Goal: Task Accomplishment & Management: Complete application form

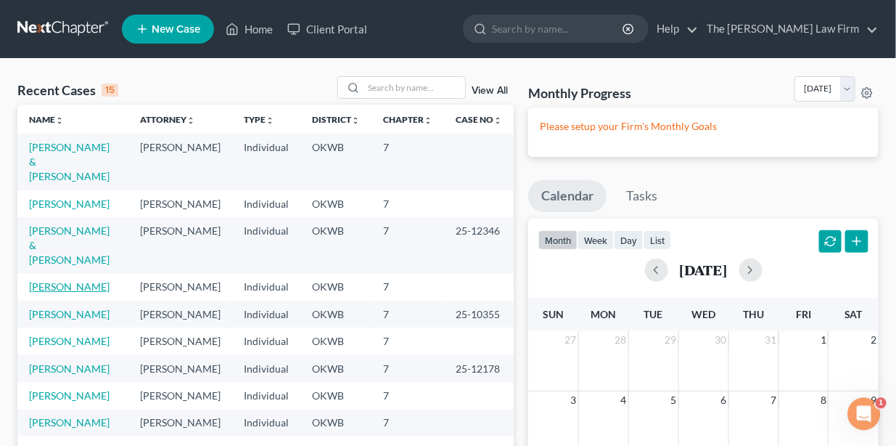
scroll to position [72, 0]
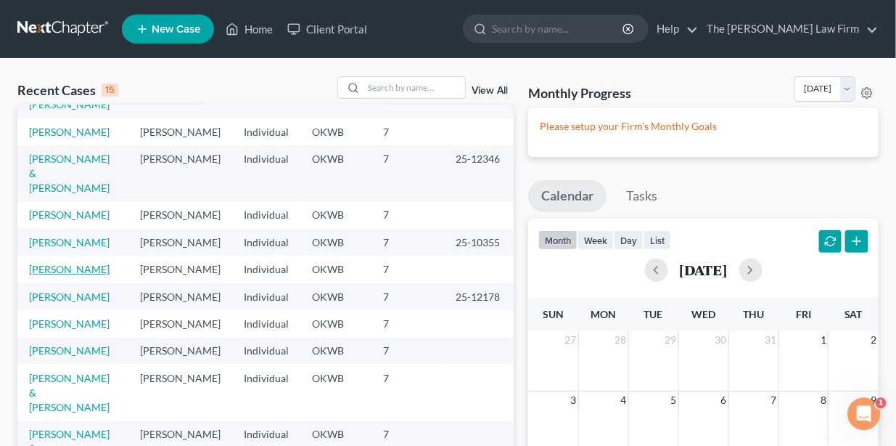
click at [60, 275] on link "[PERSON_NAME]" at bounding box center [69, 269] width 81 height 12
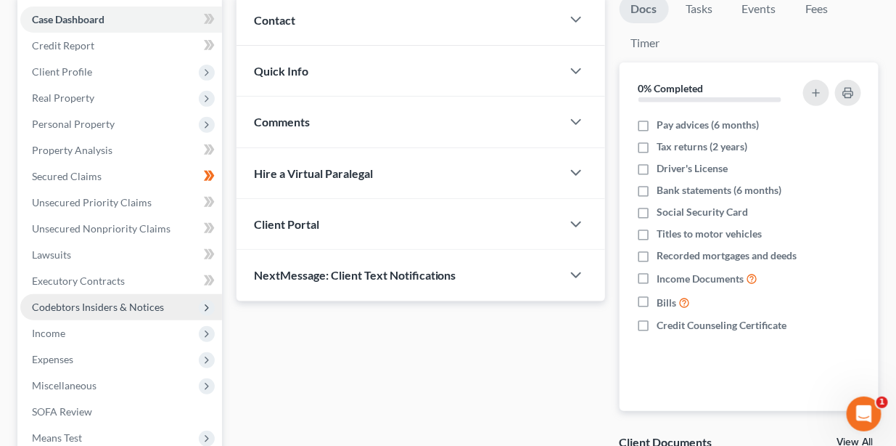
scroll to position [72, 0]
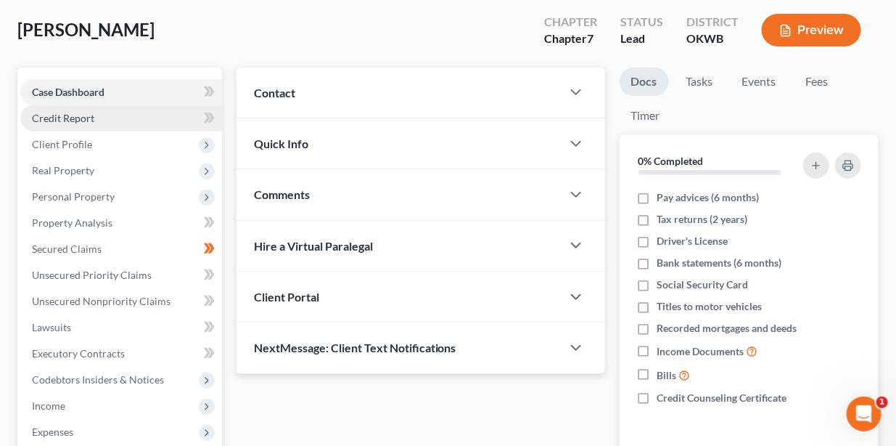
click at [94, 116] on link "Credit Report" at bounding box center [121, 118] width 202 height 26
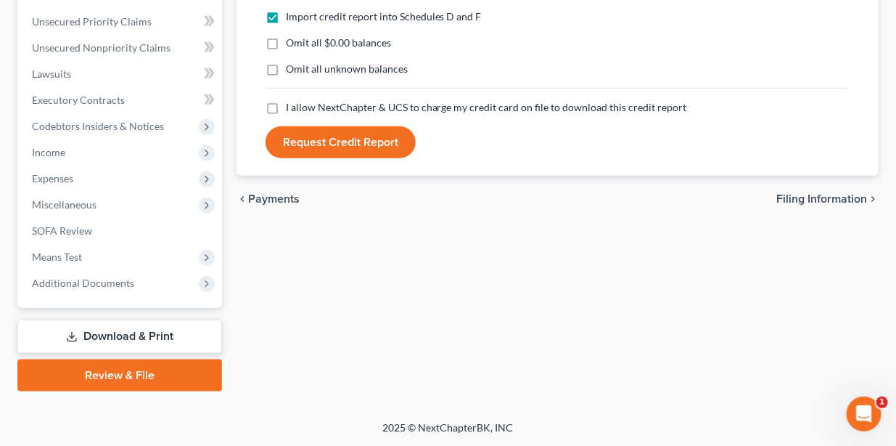
click at [852, 202] on span "Filing Information" at bounding box center [822, 199] width 91 height 12
select select "1"
select select "0"
select select "37"
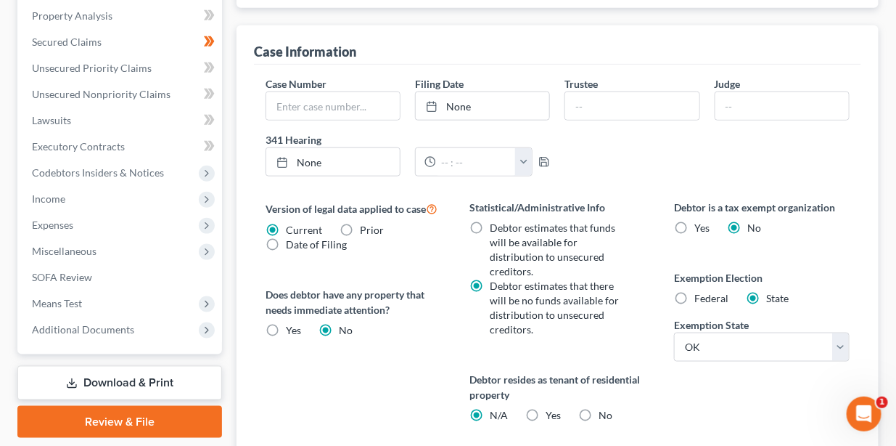
scroll to position [632, 0]
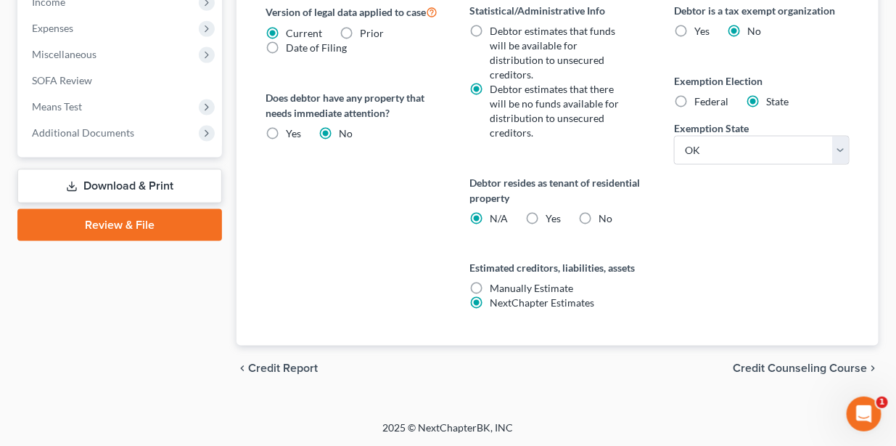
click at [777, 368] on span "Credit Counseling Course" at bounding box center [800, 369] width 134 height 12
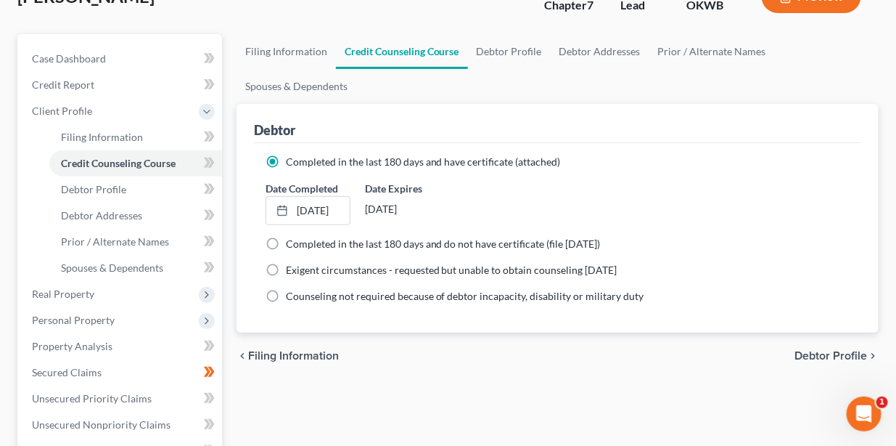
scroll to position [72, 0]
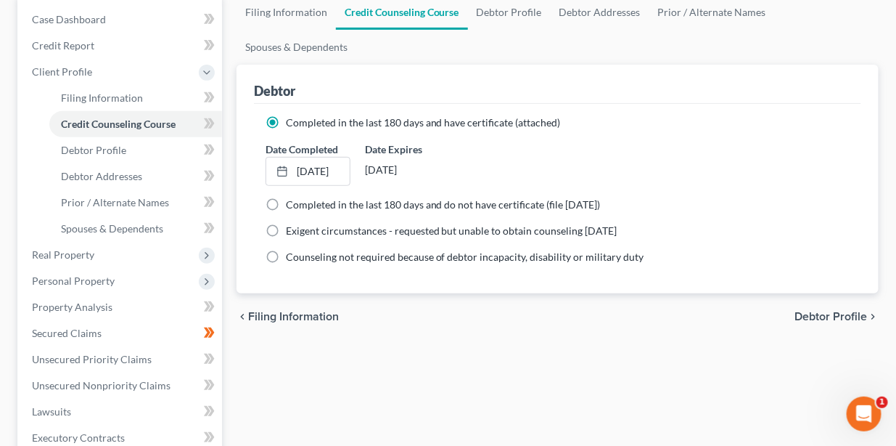
click at [843, 312] on span "Debtor Profile" at bounding box center [831, 317] width 73 height 12
select select "0"
select select "1"
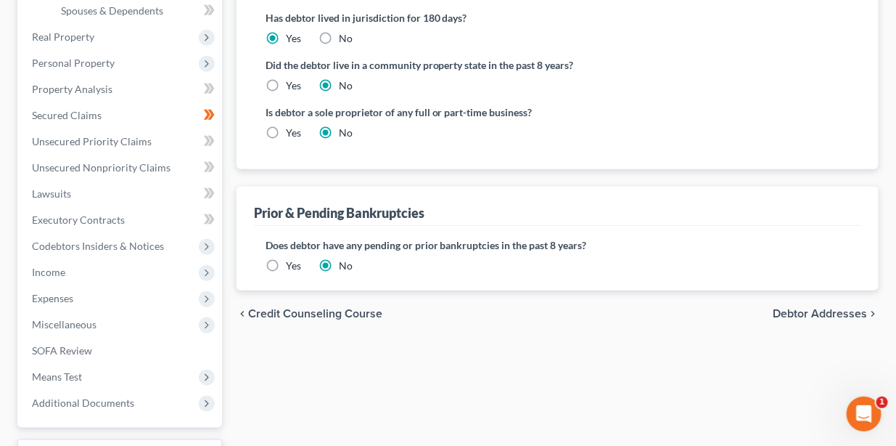
scroll to position [362, 0]
click at [800, 311] on span "Debtor Addresses" at bounding box center [820, 314] width 94 height 12
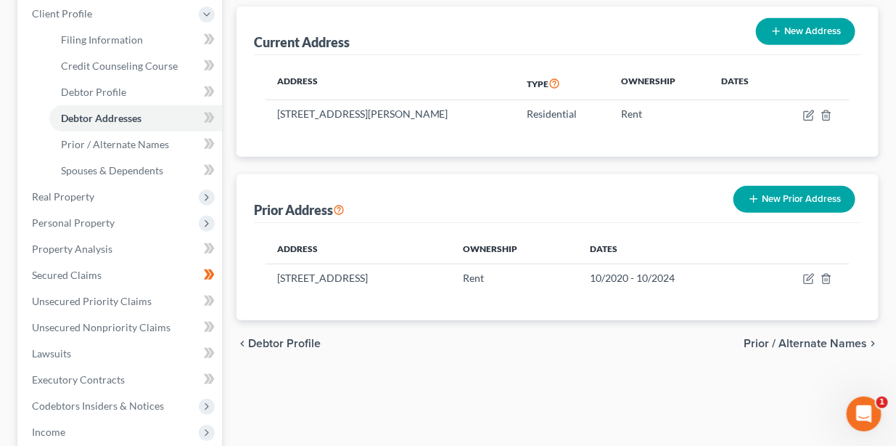
scroll to position [218, 0]
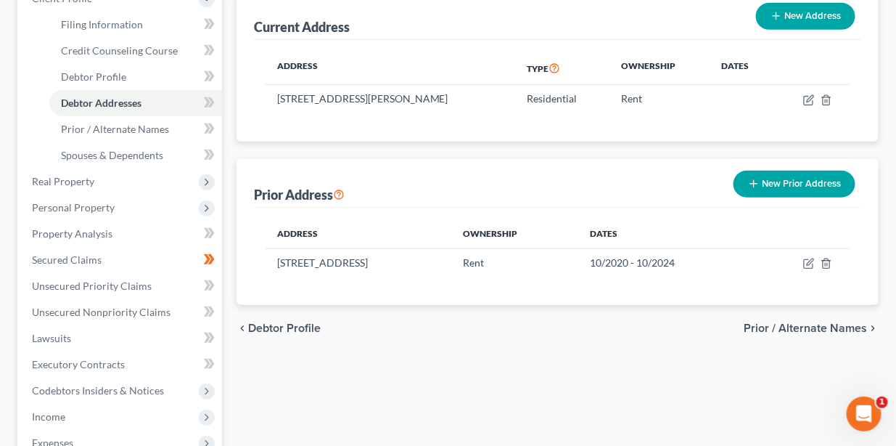
click at [806, 326] on span "Prior / Alternate Names" at bounding box center [805, 328] width 123 height 12
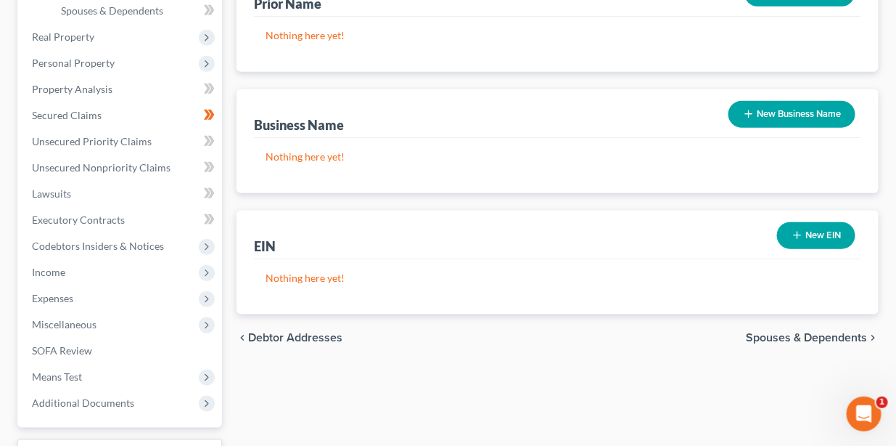
click at [803, 338] on span "Spouses & Dependents" at bounding box center [806, 338] width 121 height 12
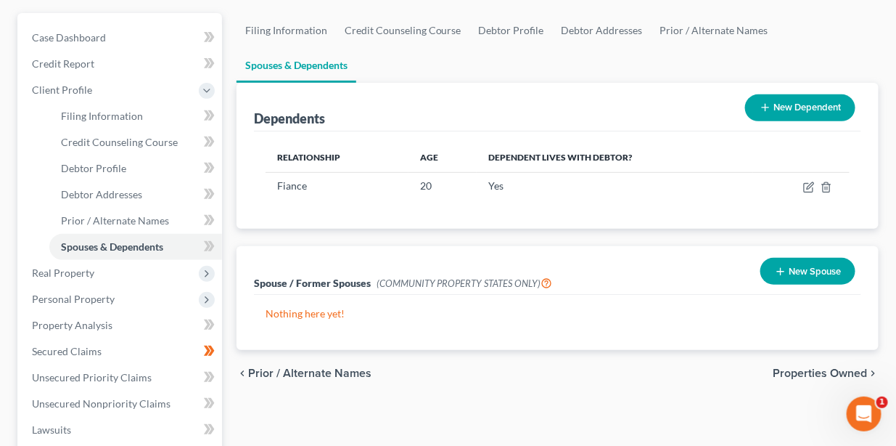
scroll to position [144, 0]
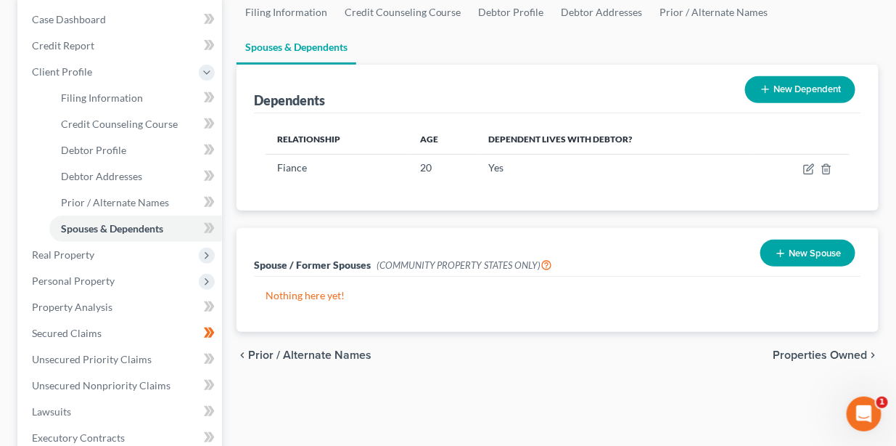
click at [808, 356] on span "Properties Owned" at bounding box center [820, 355] width 94 height 12
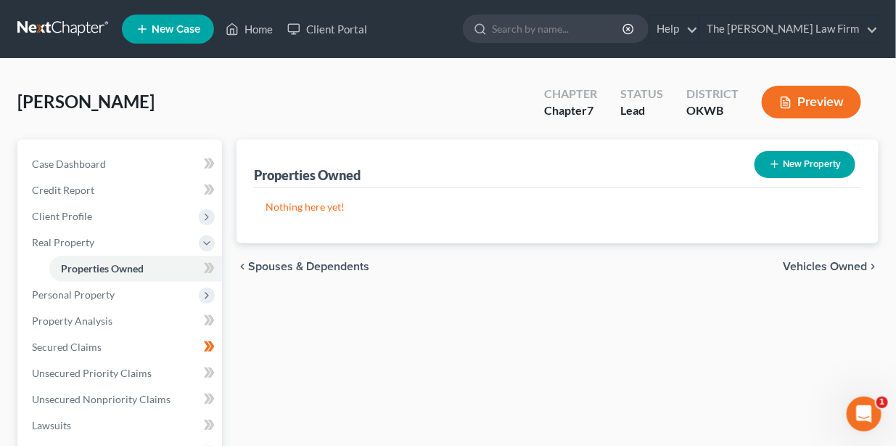
click at [837, 266] on span "Vehicles Owned" at bounding box center [825, 267] width 84 height 12
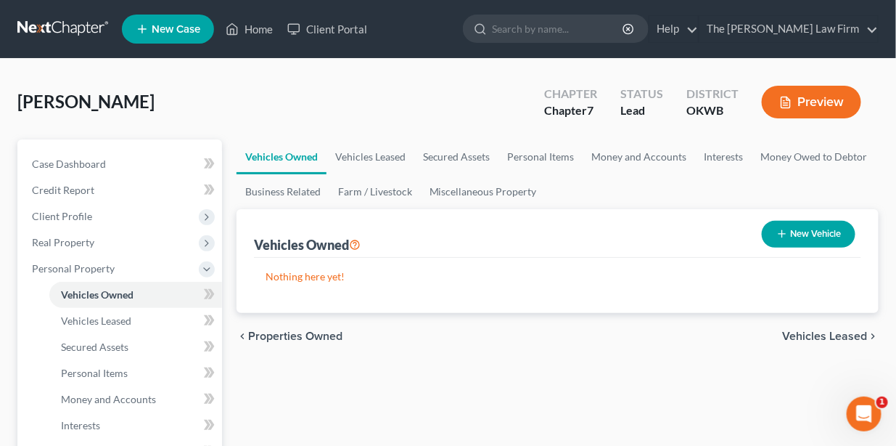
click at [829, 338] on span "Vehicles Leased" at bounding box center [824, 336] width 85 height 12
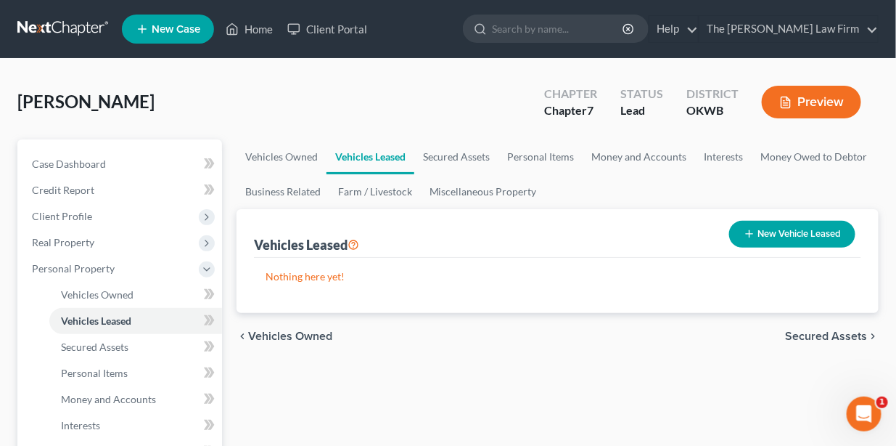
click at [806, 337] on span "Secured Assets" at bounding box center [826, 336] width 82 height 12
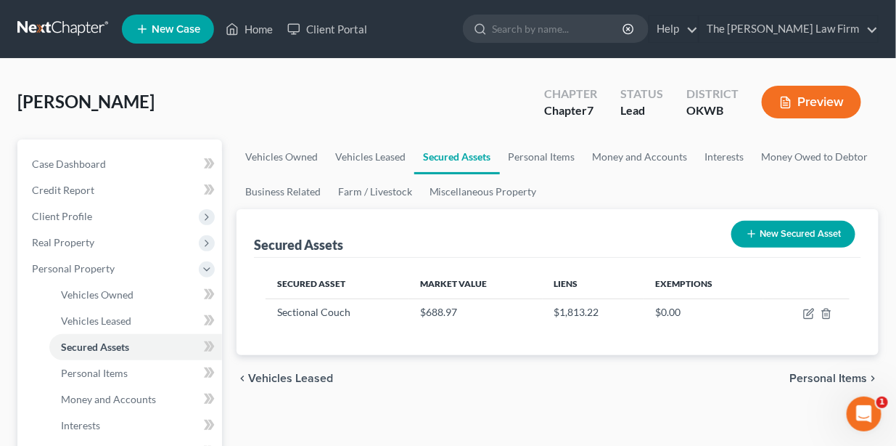
scroll to position [72, 0]
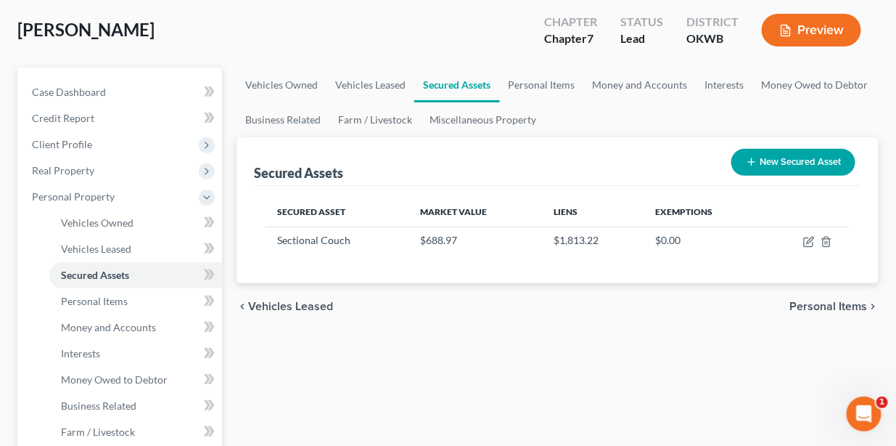
click at [825, 306] on span "Personal Items" at bounding box center [829, 306] width 78 height 12
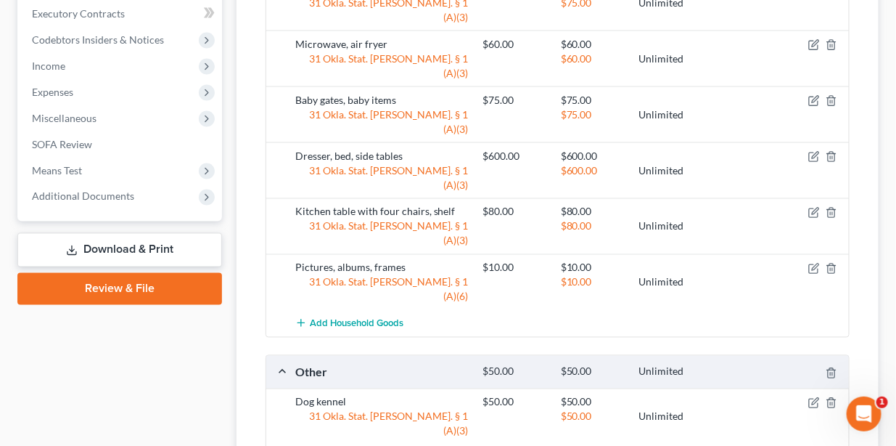
scroll to position [794, 0]
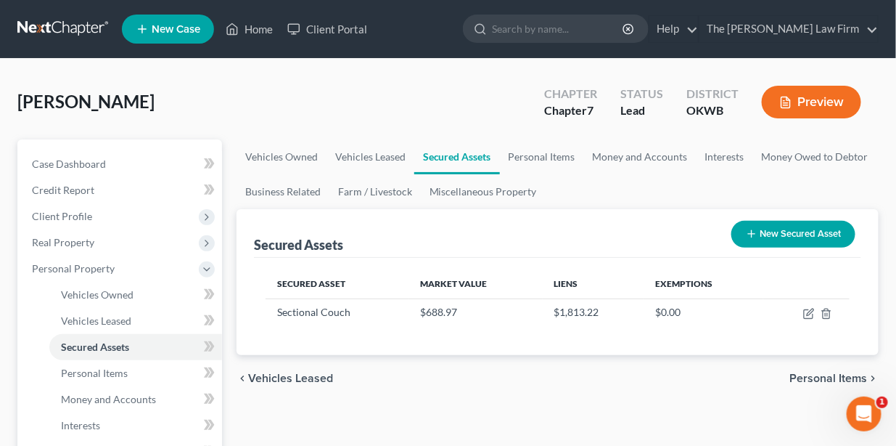
scroll to position [72, 0]
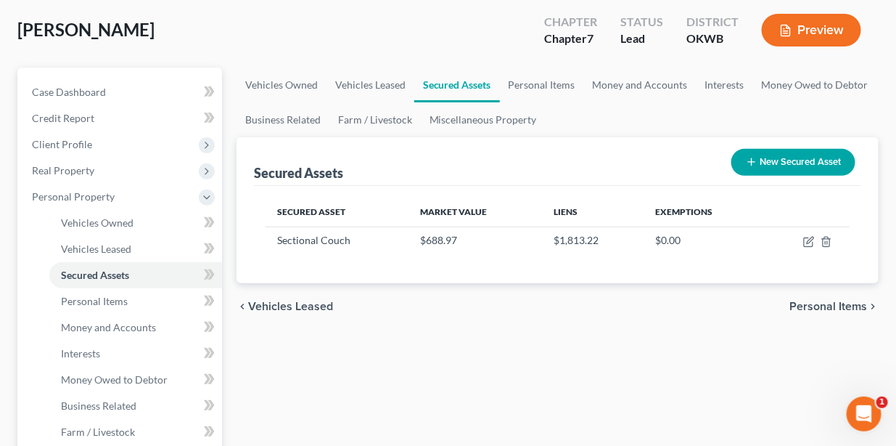
click at [824, 302] on span "Personal Items" at bounding box center [829, 306] width 78 height 12
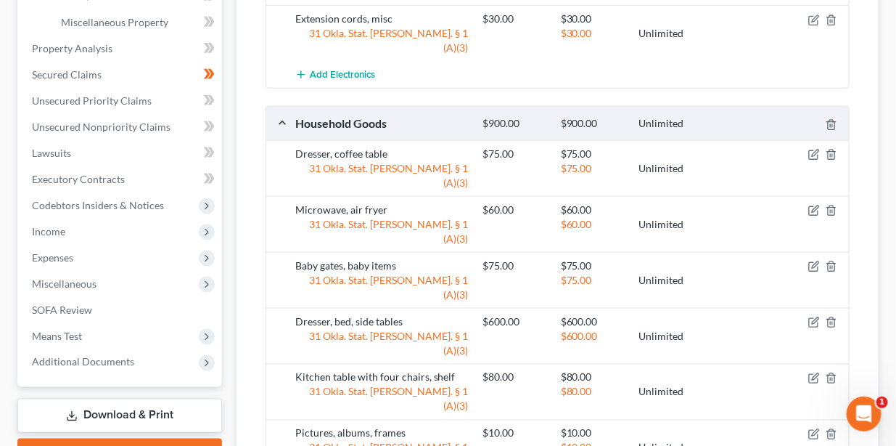
scroll to position [794, 0]
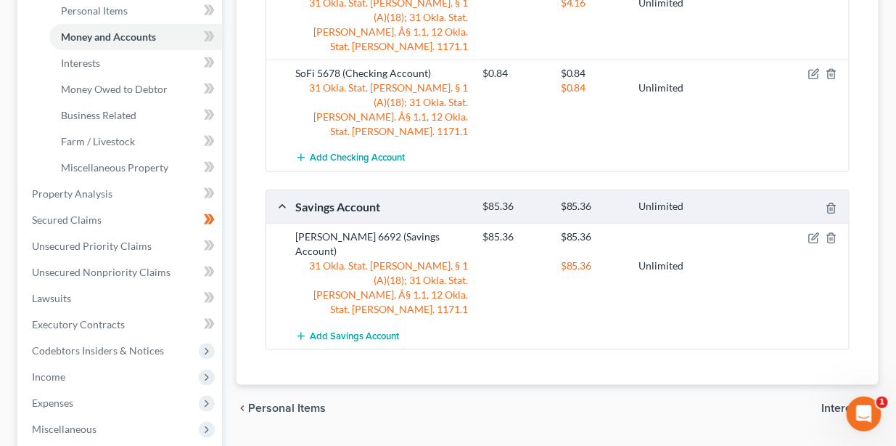
scroll to position [362, 0]
click at [846, 402] on span "Interests" at bounding box center [845, 408] width 46 height 12
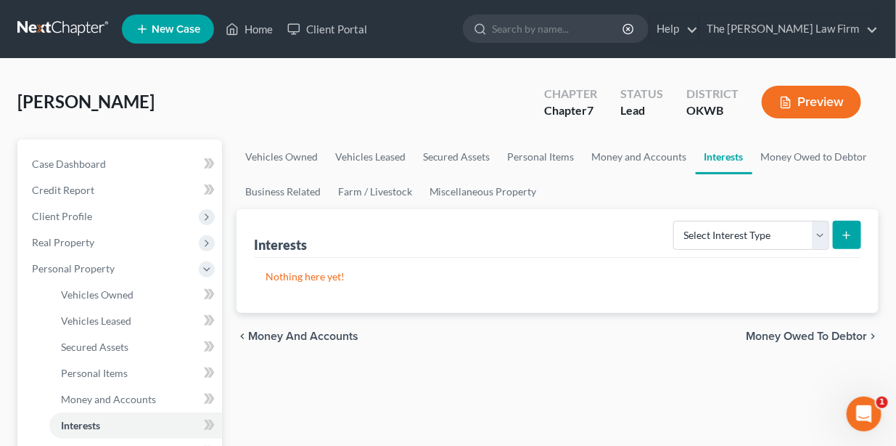
scroll to position [72, 0]
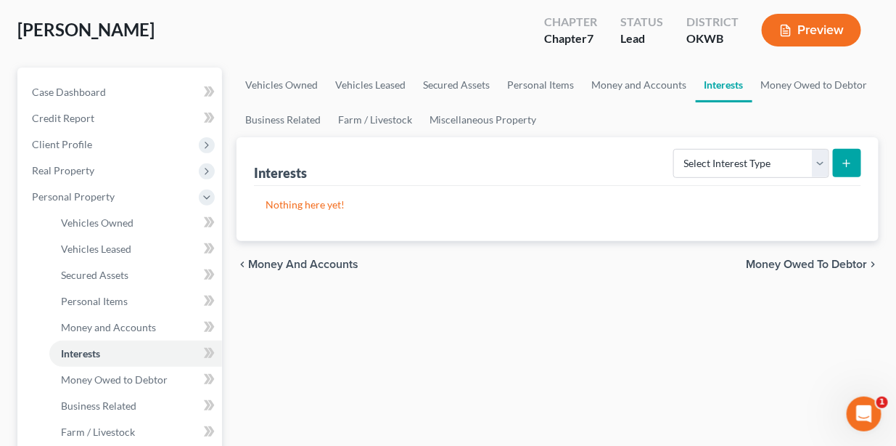
click at [823, 263] on span "Money Owed to Debtor" at bounding box center [806, 264] width 121 height 12
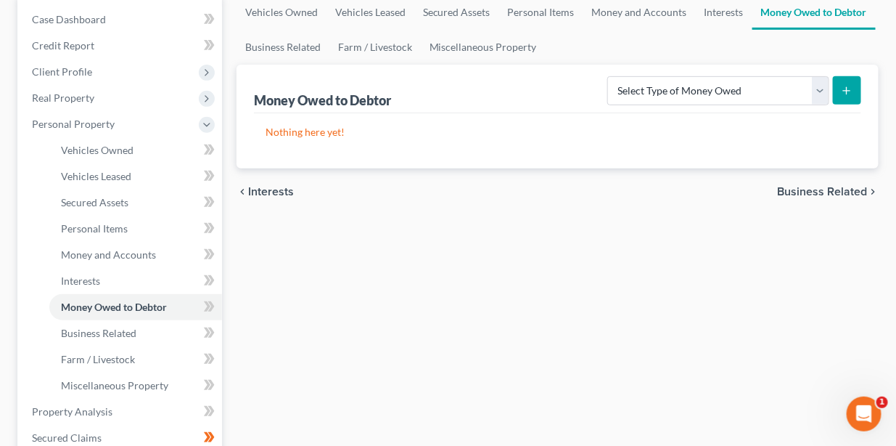
click at [834, 189] on span "Business Related" at bounding box center [822, 192] width 90 height 12
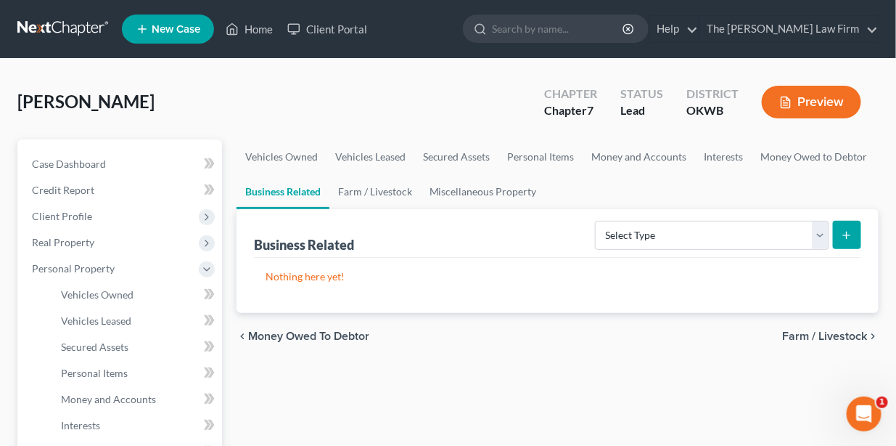
scroll to position [144, 0]
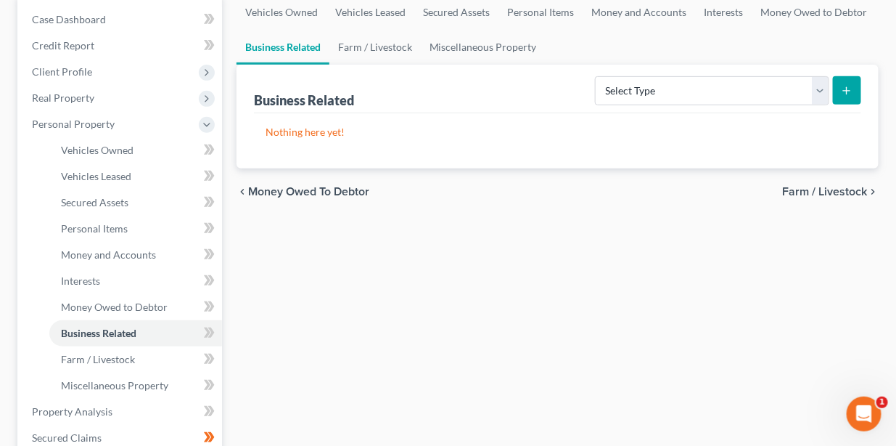
click at [827, 191] on span "Farm / Livestock" at bounding box center [824, 192] width 85 height 12
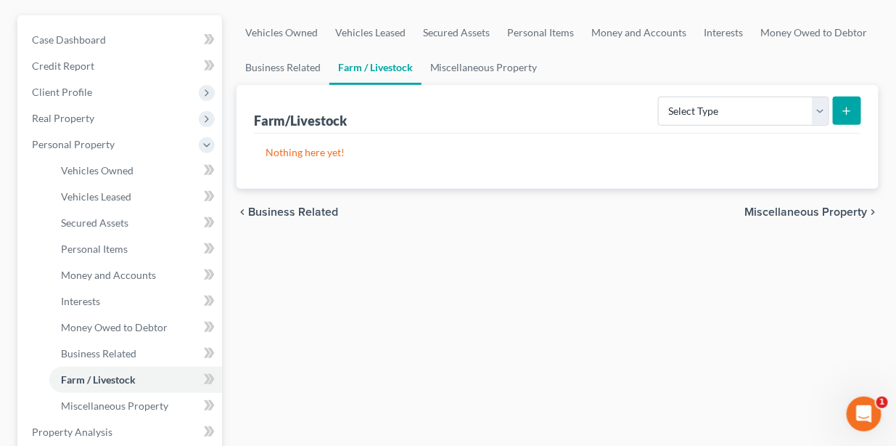
scroll to position [218, 0]
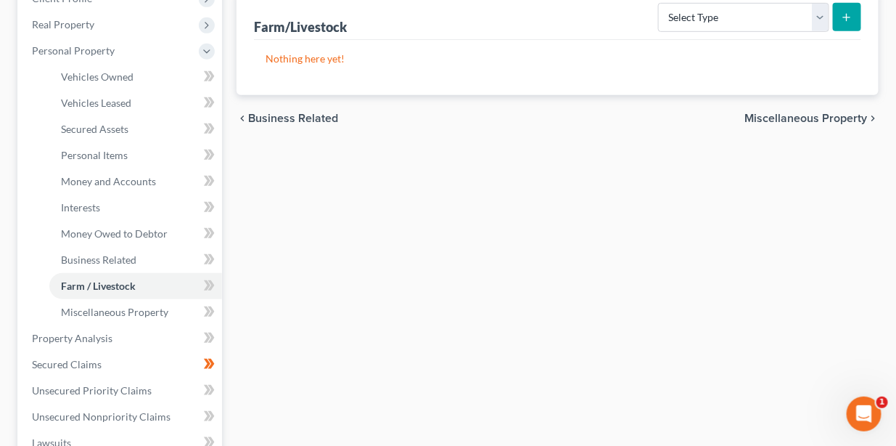
click at [772, 115] on span "Miscellaneous Property" at bounding box center [806, 118] width 123 height 12
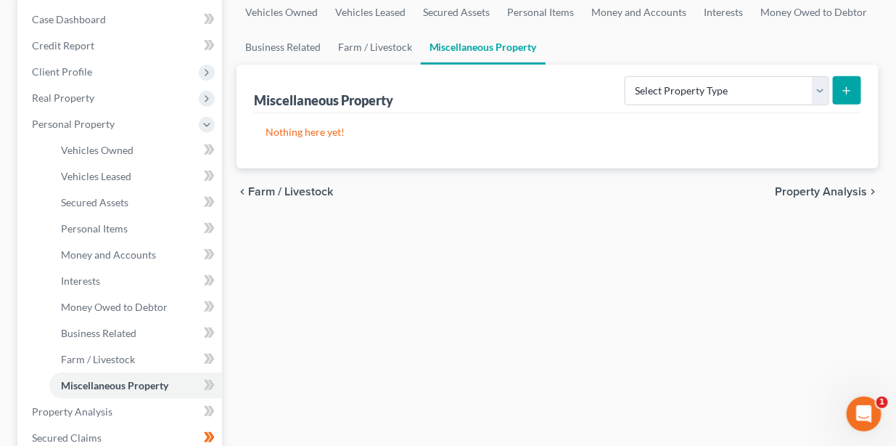
click at [819, 189] on span "Property Analysis" at bounding box center [821, 192] width 92 height 12
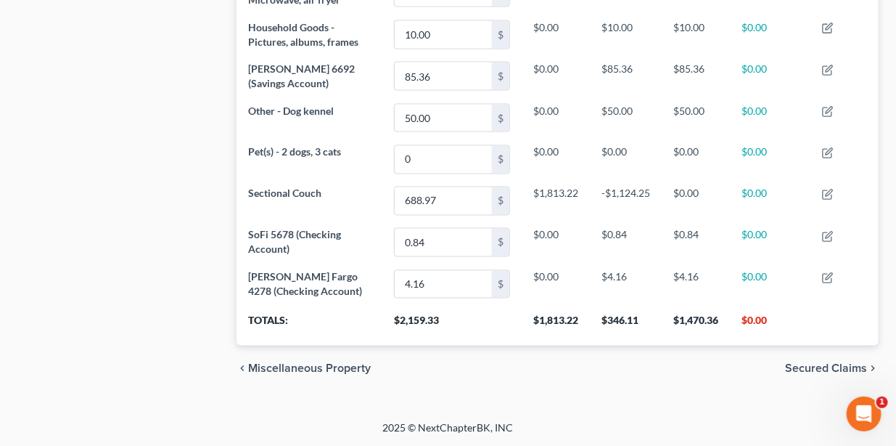
click at [800, 366] on span "Secured Claims" at bounding box center [826, 369] width 82 height 12
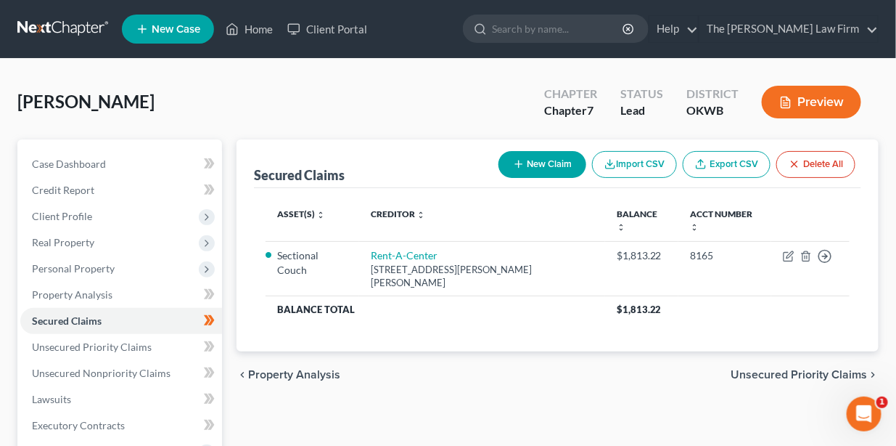
click at [773, 369] on span "Unsecured Priority Claims" at bounding box center [799, 375] width 136 height 12
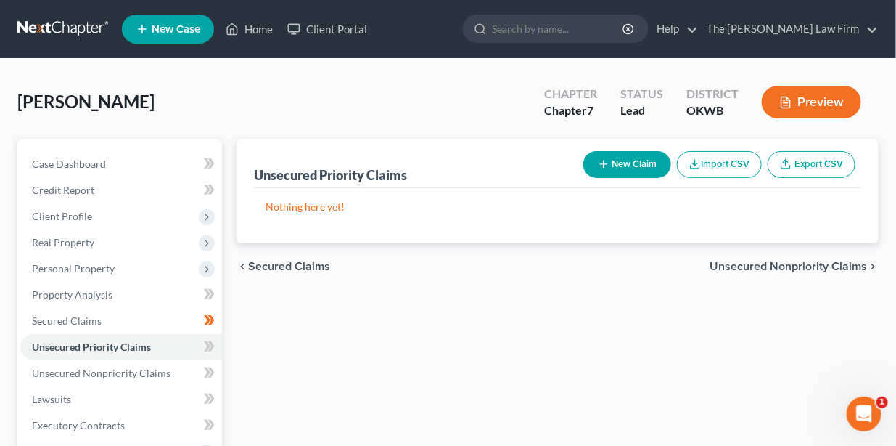
click at [736, 266] on span "Unsecured Nonpriority Claims" at bounding box center [788, 267] width 157 height 12
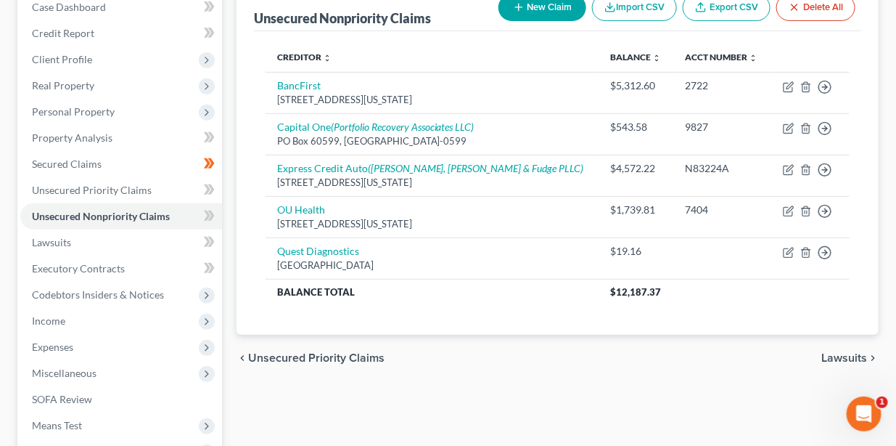
scroll to position [180, 0]
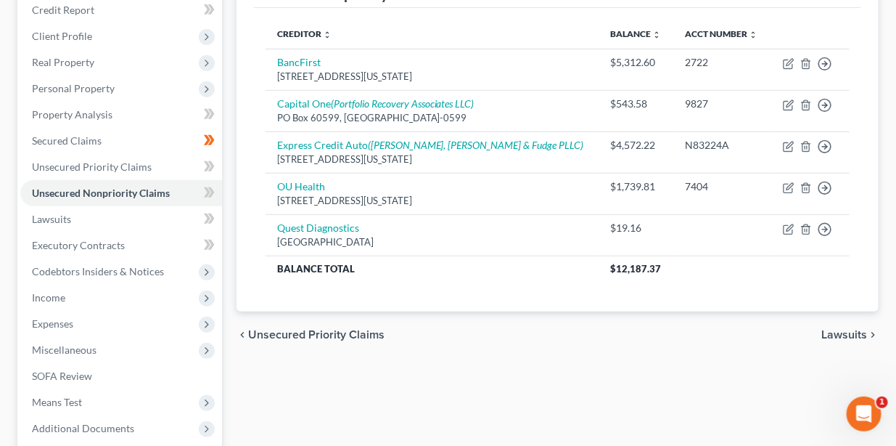
drag, startPoint x: 849, startPoint y: 334, endPoint x: 607, endPoint y: 344, distance: 242.6
click at [849, 334] on span "Lawsuits" at bounding box center [845, 335] width 46 height 12
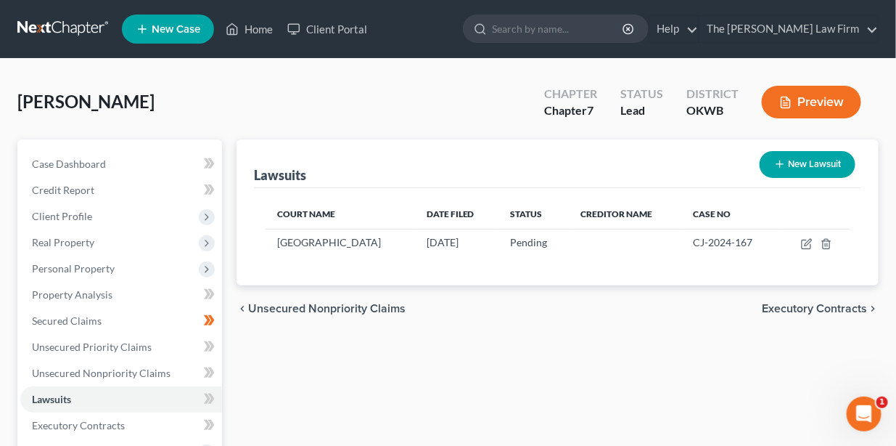
click at [807, 305] on span "Executory Contracts" at bounding box center [814, 309] width 105 height 12
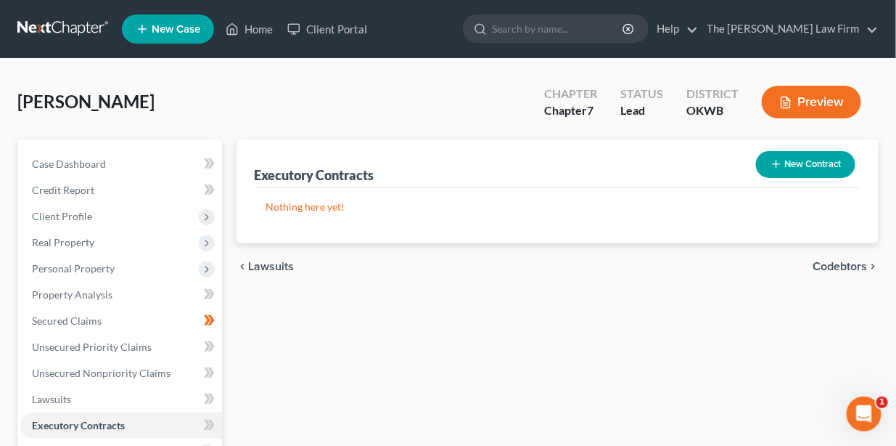
click at [837, 263] on span "Codebtors" at bounding box center [840, 267] width 54 height 12
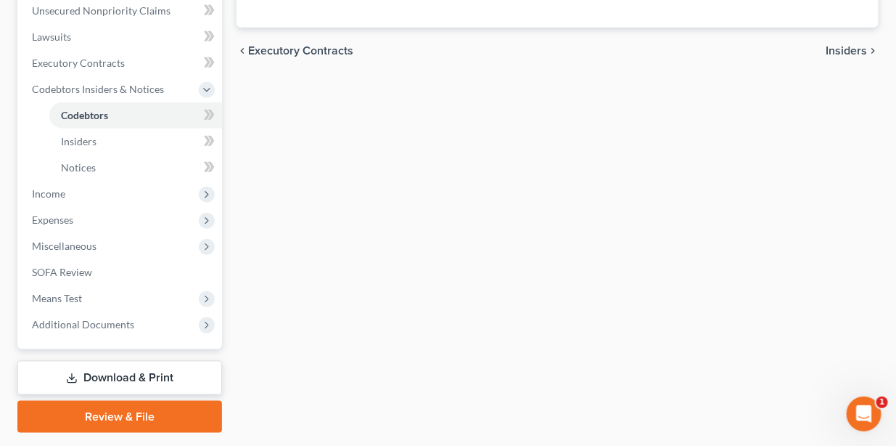
click at [838, 52] on span "Insiders" at bounding box center [846, 51] width 41 height 12
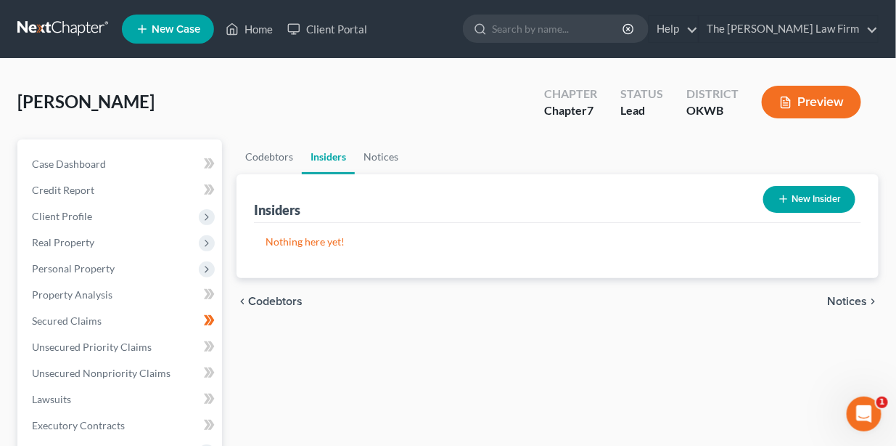
click at [843, 300] on span "Notices" at bounding box center [847, 301] width 40 height 12
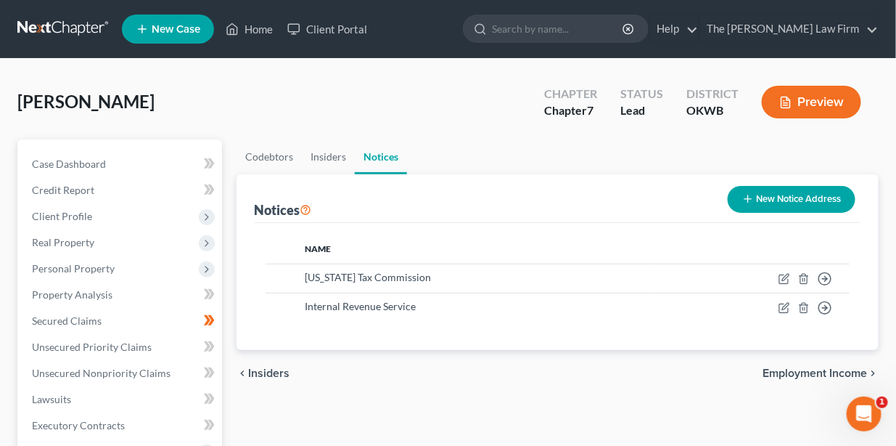
click at [774, 372] on span "Employment Income" at bounding box center [815, 373] width 105 height 12
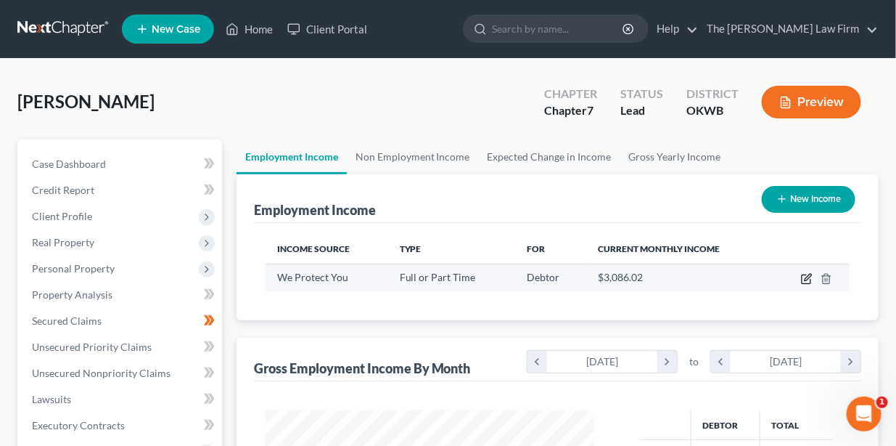
click at [806, 282] on icon "button" at bounding box center [807, 279] width 12 height 12
select select "0"
select select "37"
select select "1"
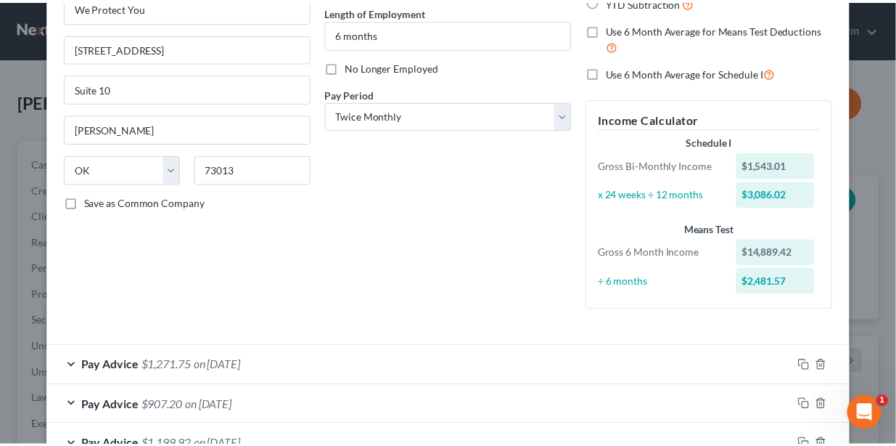
scroll to position [675, 0]
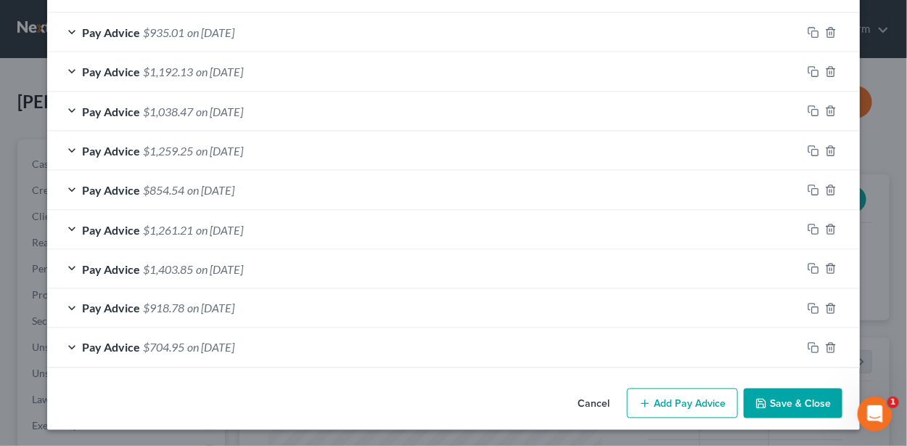
click at [768, 390] on button "Save & Close" at bounding box center [793, 403] width 99 height 30
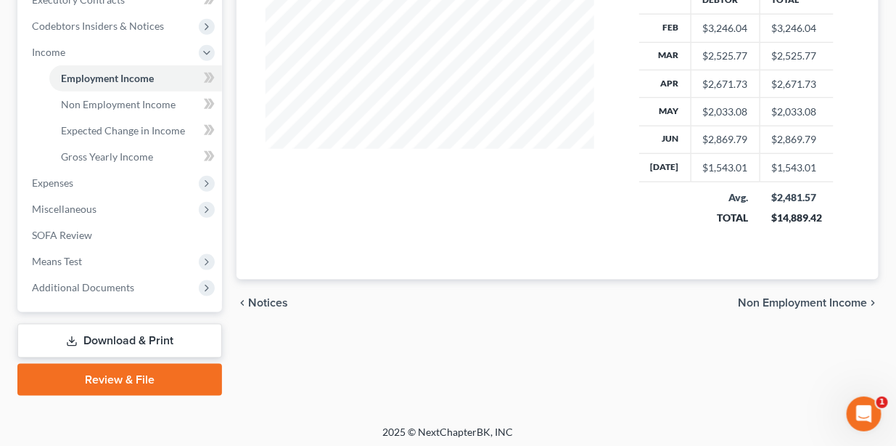
scroll to position [430, 0]
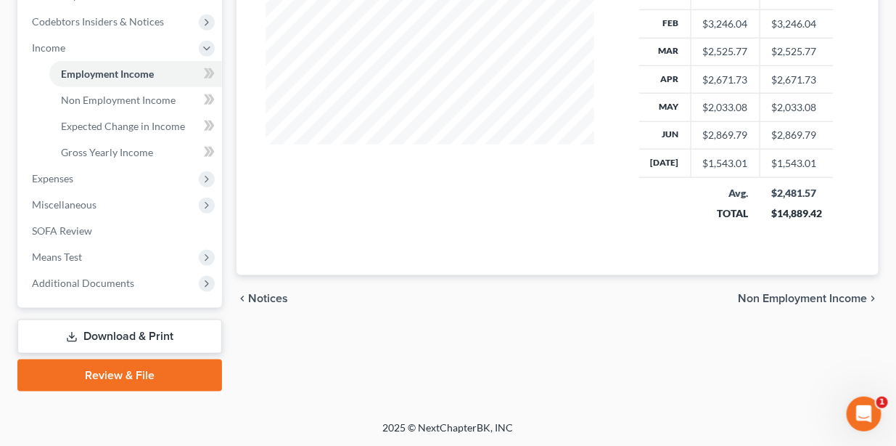
click at [795, 295] on span "Non Employment Income" at bounding box center [802, 298] width 129 height 12
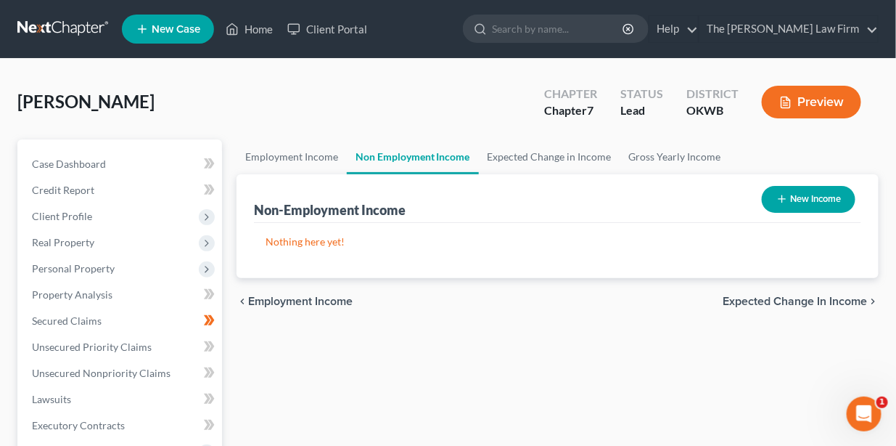
click at [765, 298] on span "Expected Change in Income" at bounding box center [795, 301] width 144 height 12
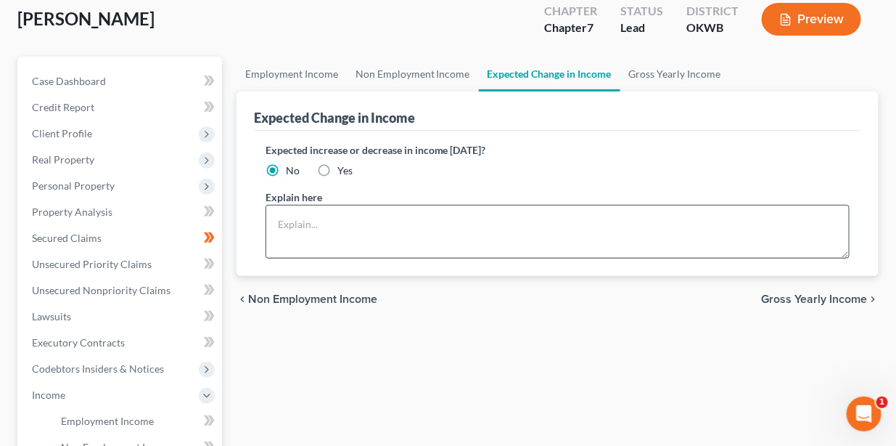
scroll to position [290, 0]
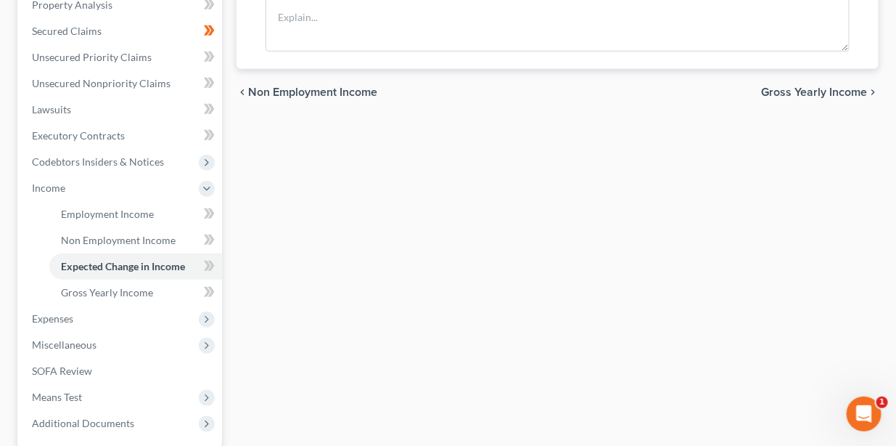
click at [812, 89] on span "Gross Yearly Income" at bounding box center [814, 92] width 106 height 12
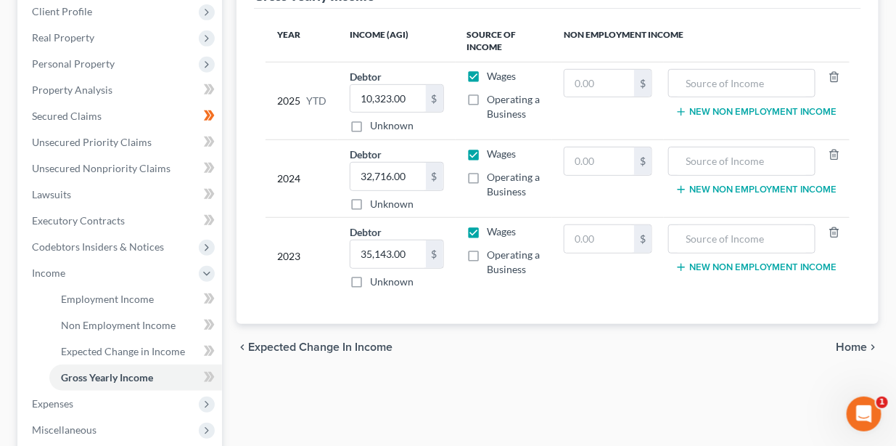
scroll to position [218, 0]
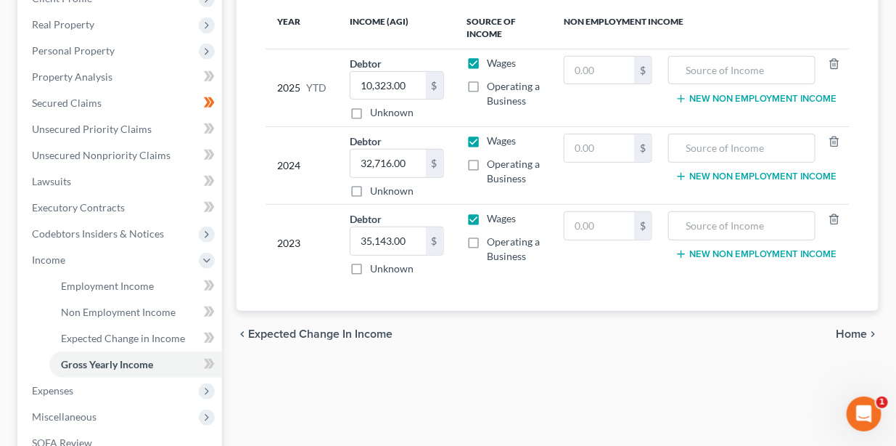
click at [848, 329] on span "Home" at bounding box center [851, 334] width 31 height 12
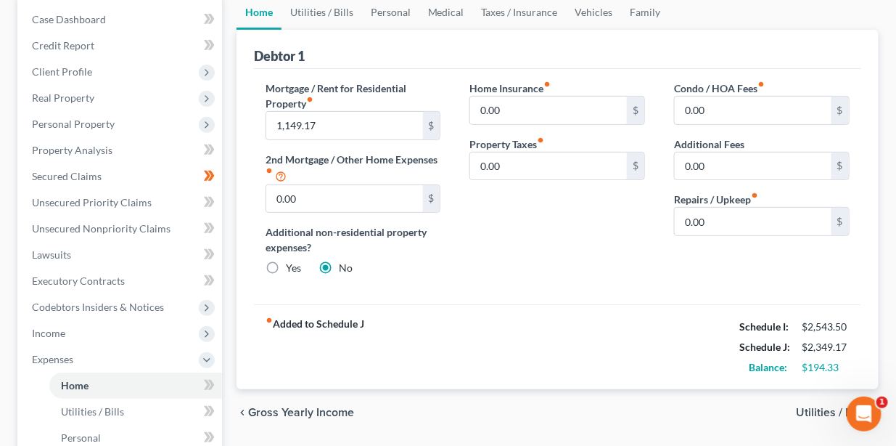
scroll to position [218, 0]
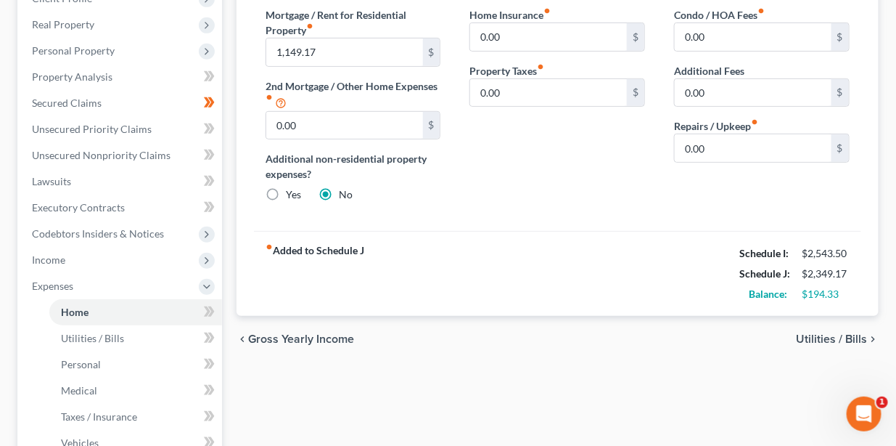
click at [814, 336] on span "Utilities / Bills" at bounding box center [831, 339] width 71 height 12
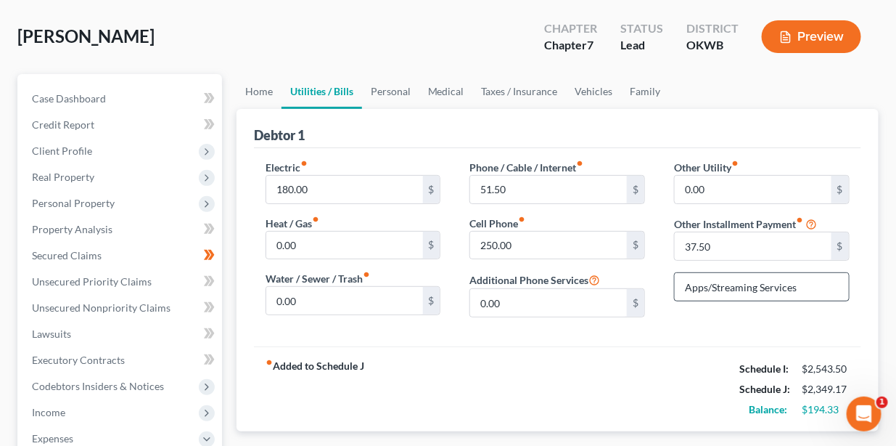
scroll to position [144, 0]
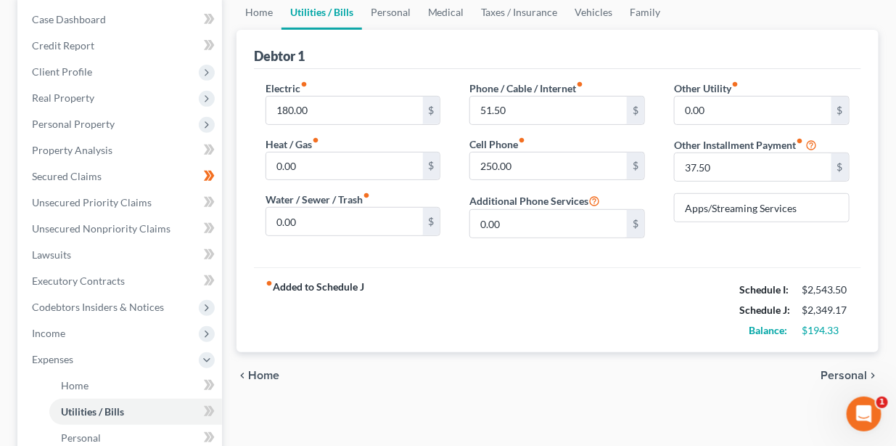
click at [827, 372] on span "Personal" at bounding box center [844, 375] width 46 height 12
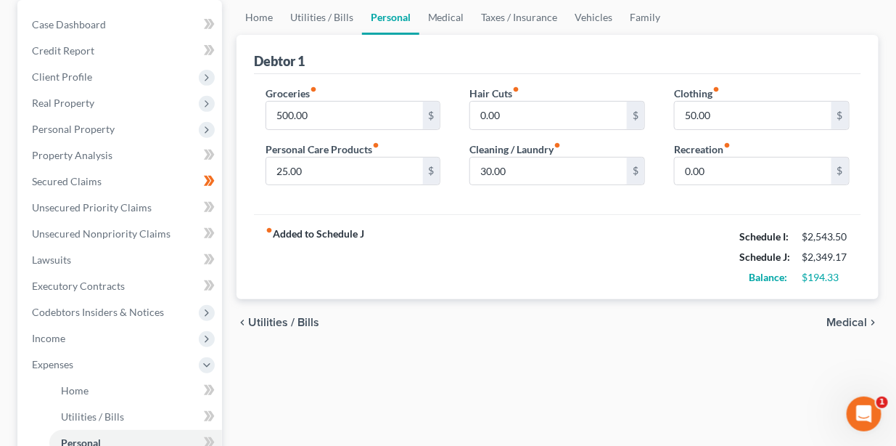
scroll to position [144, 0]
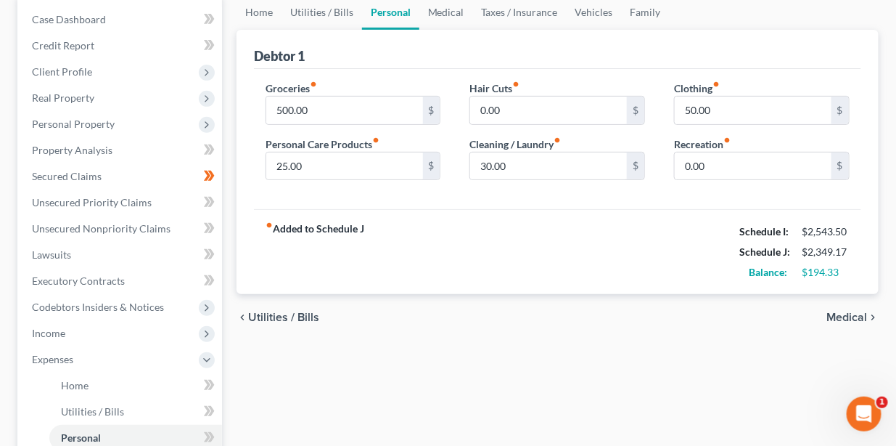
click at [836, 319] on span "Medical" at bounding box center [847, 317] width 41 height 12
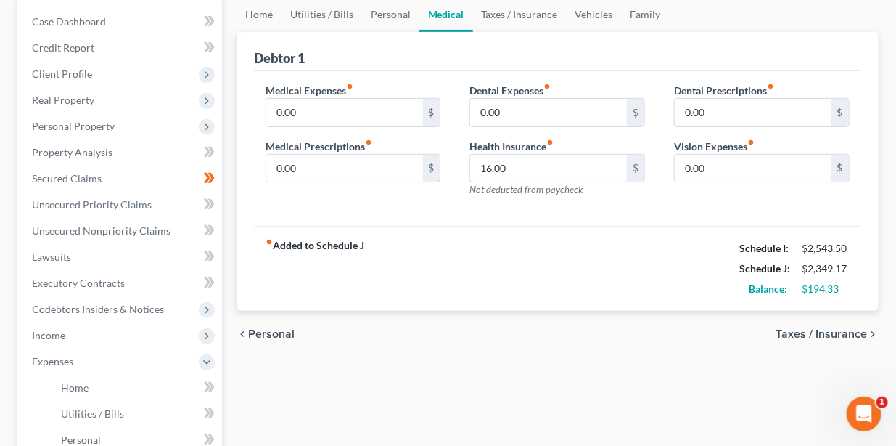
scroll to position [218, 0]
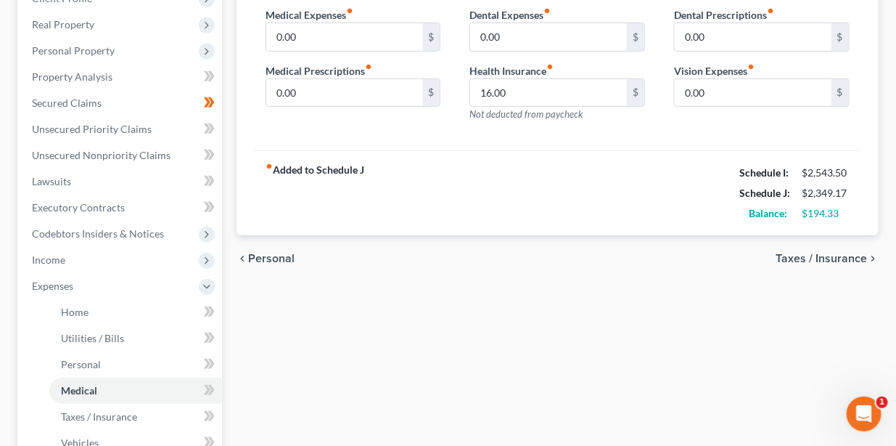
click at [819, 260] on span "Taxes / Insurance" at bounding box center [821, 259] width 91 height 12
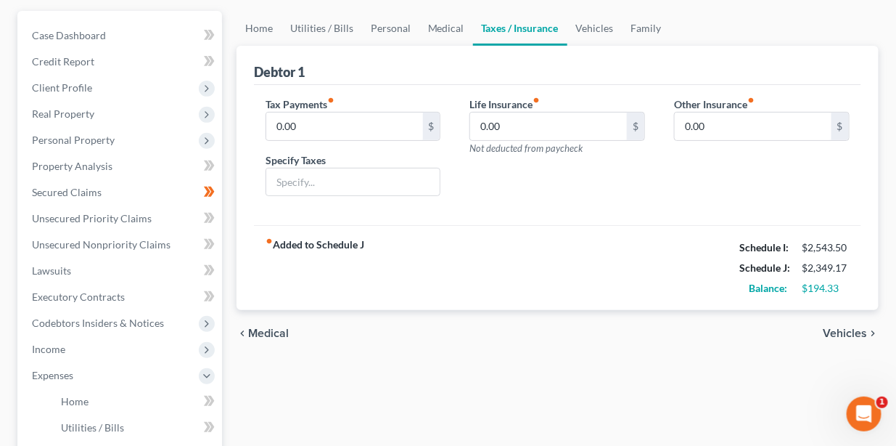
scroll to position [218, 0]
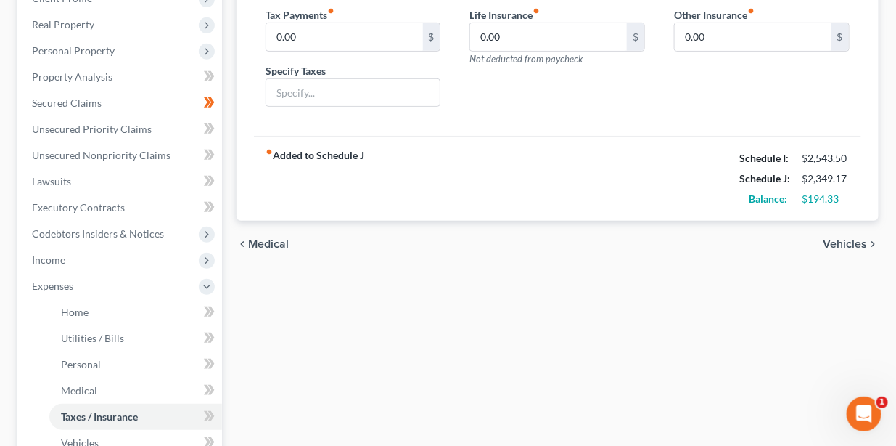
click at [837, 243] on span "Vehicles" at bounding box center [845, 244] width 44 height 12
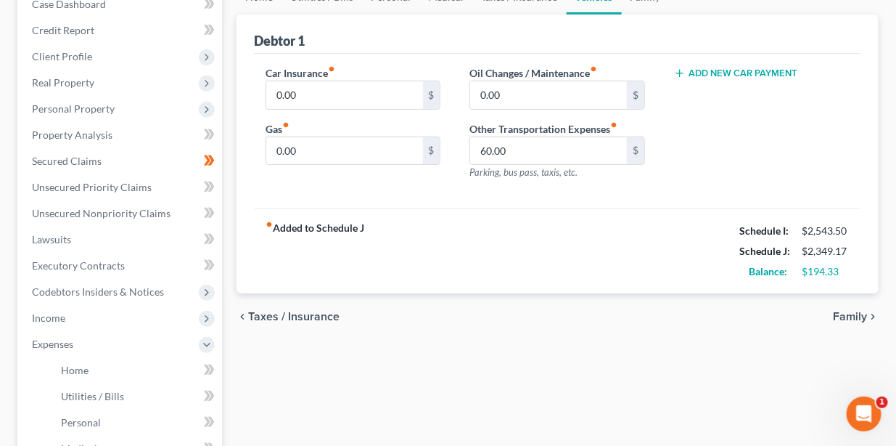
scroll to position [218, 0]
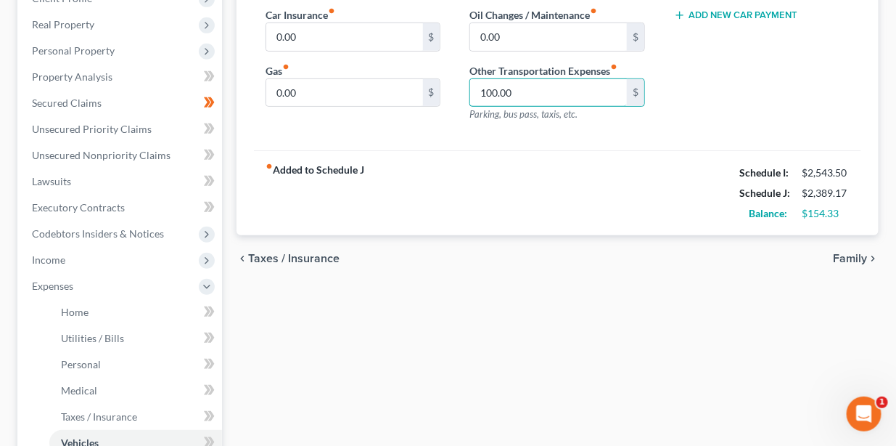
type input "100.00"
click at [851, 260] on span "Family" at bounding box center [850, 259] width 34 height 12
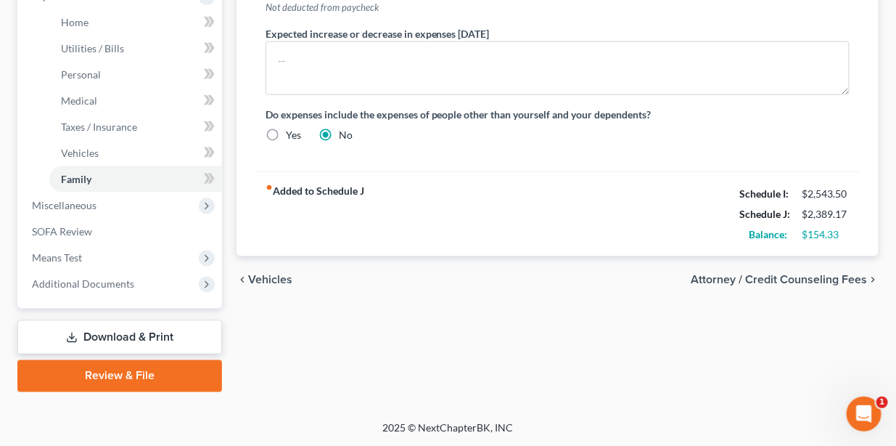
click at [806, 279] on span "Attorney / Credit Counseling Fees" at bounding box center [779, 280] width 176 height 12
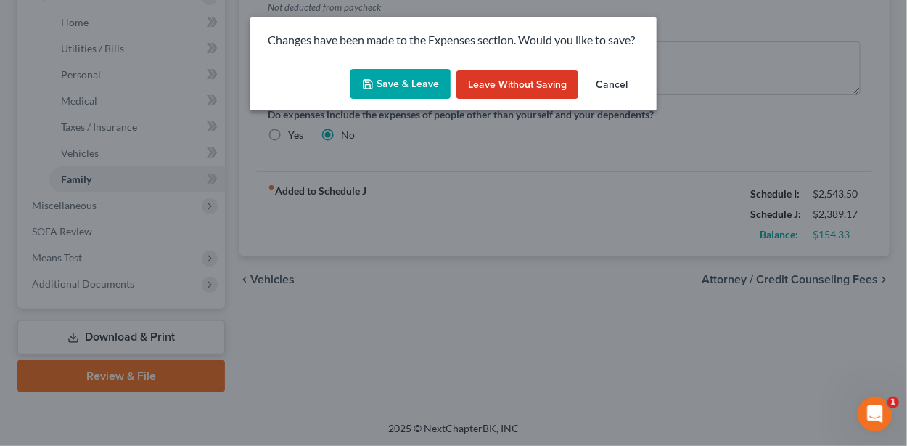
click at [394, 81] on button "Save & Leave" at bounding box center [401, 84] width 100 height 30
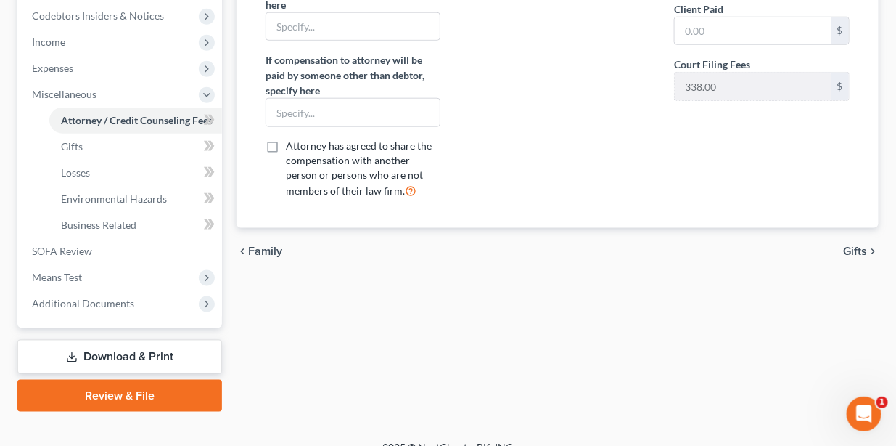
click at [856, 250] on span "Gifts" at bounding box center [855, 251] width 24 height 12
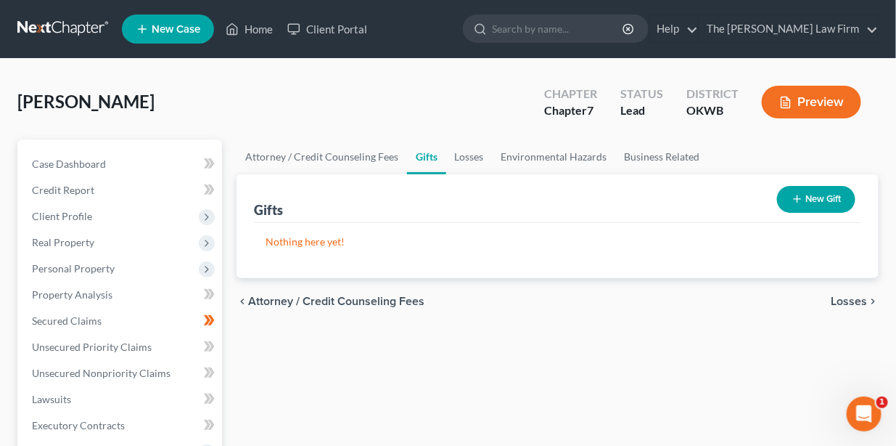
click at [860, 298] on span "Losses" at bounding box center [849, 301] width 36 height 12
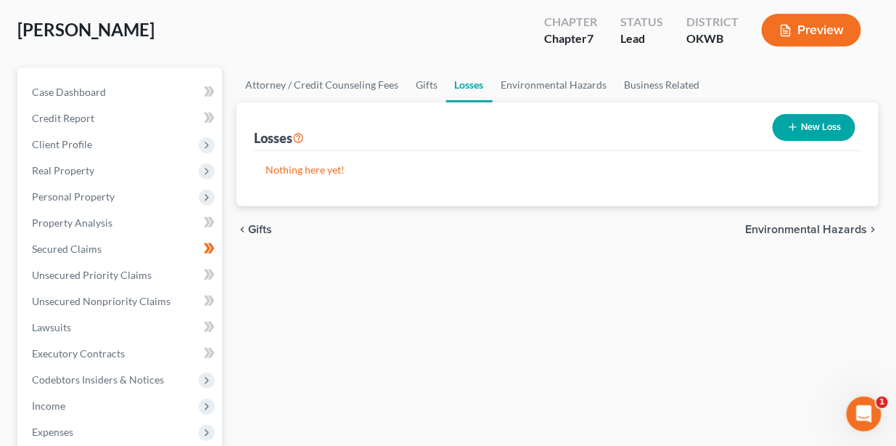
click at [786, 235] on div "chevron_left Gifts Environmental Hazards chevron_right" at bounding box center [558, 229] width 642 height 46
click at [785, 224] on span "Environmental Hazards" at bounding box center [806, 230] width 122 height 12
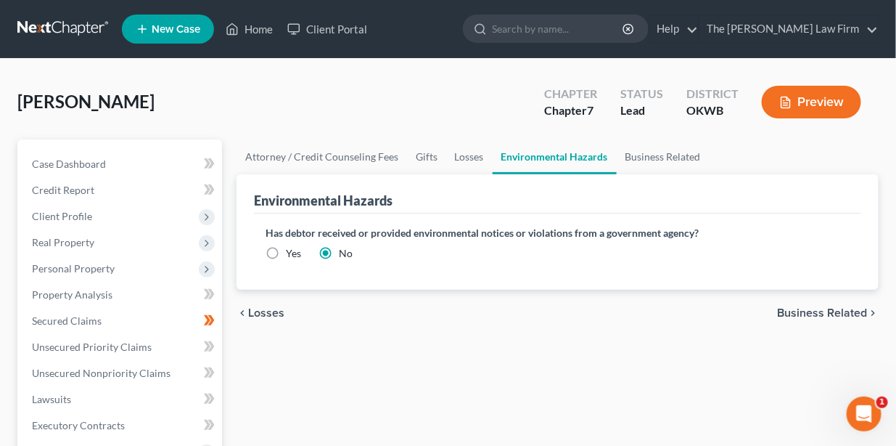
click at [824, 310] on span "Business Related" at bounding box center [822, 313] width 90 height 12
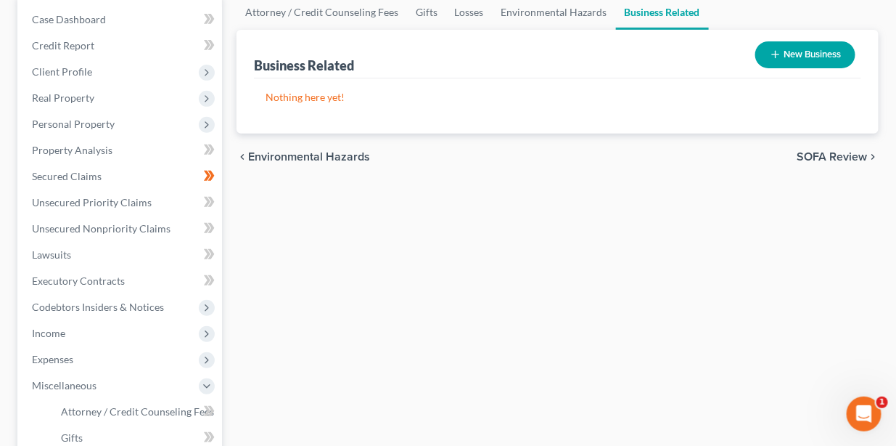
click at [827, 157] on span "SOFA Review" at bounding box center [832, 157] width 70 height 12
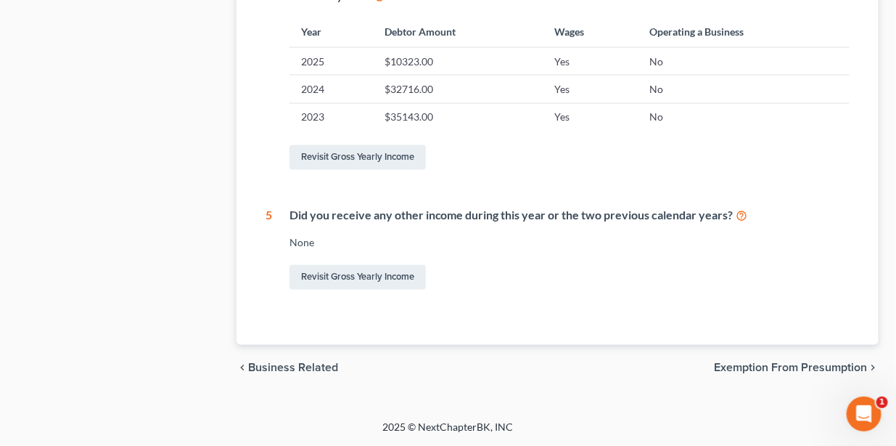
click at [763, 365] on span "Exemption from Presumption" at bounding box center [790, 368] width 153 height 12
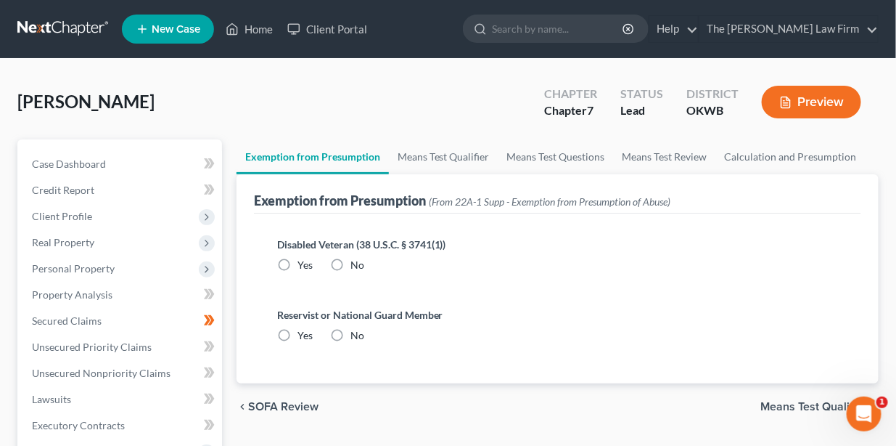
click at [351, 262] on label "No" at bounding box center [358, 265] width 14 height 15
click at [356, 262] on input "No" at bounding box center [360, 262] width 9 height 9
radio input "true"
click at [351, 335] on label "No" at bounding box center [358, 335] width 14 height 15
click at [356, 335] on input "No" at bounding box center [360, 332] width 9 height 9
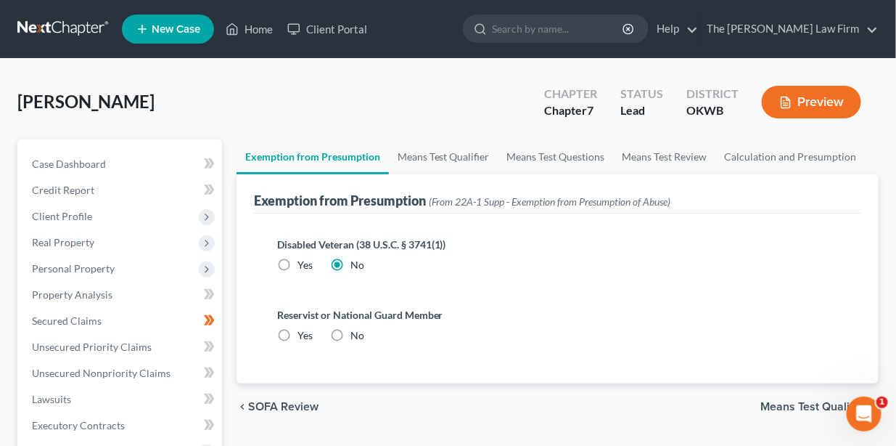
radio input "true"
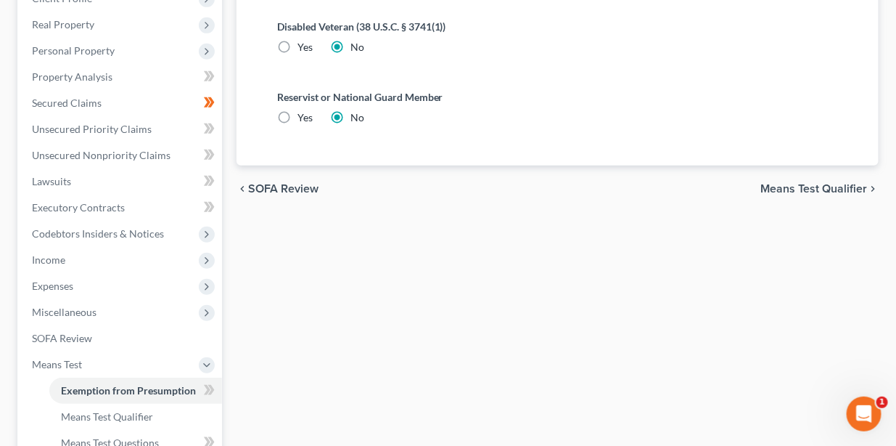
drag, startPoint x: 819, startPoint y: 189, endPoint x: 763, endPoint y: 218, distance: 63.0
click at [819, 189] on span "Means Test Qualifier" at bounding box center [814, 189] width 107 height 12
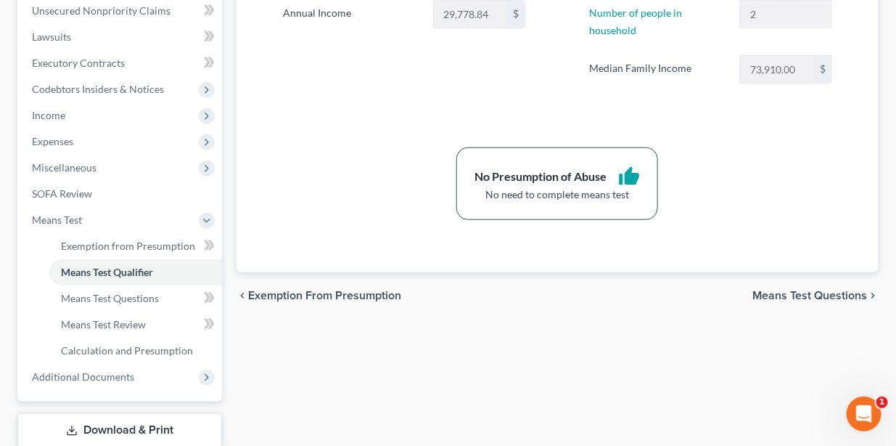
click at [803, 297] on span "Means Test Questions" at bounding box center [810, 296] width 115 height 12
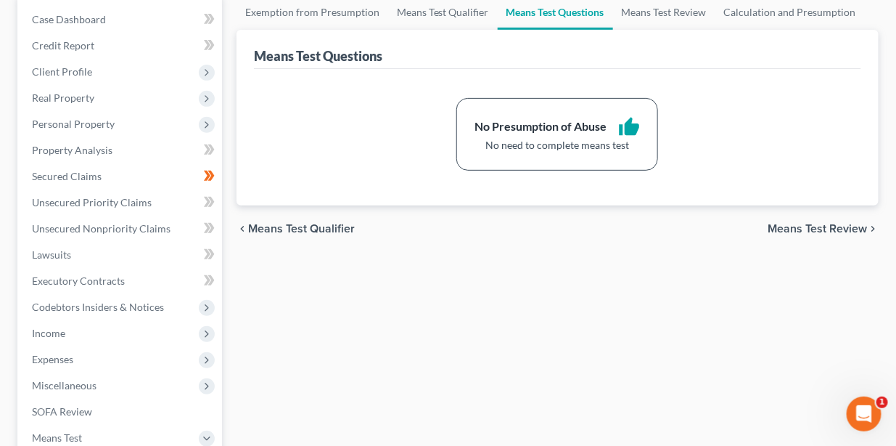
click at [811, 229] on span "Means Test Review" at bounding box center [817, 229] width 99 height 12
